Goal: Task Accomplishment & Management: Use online tool/utility

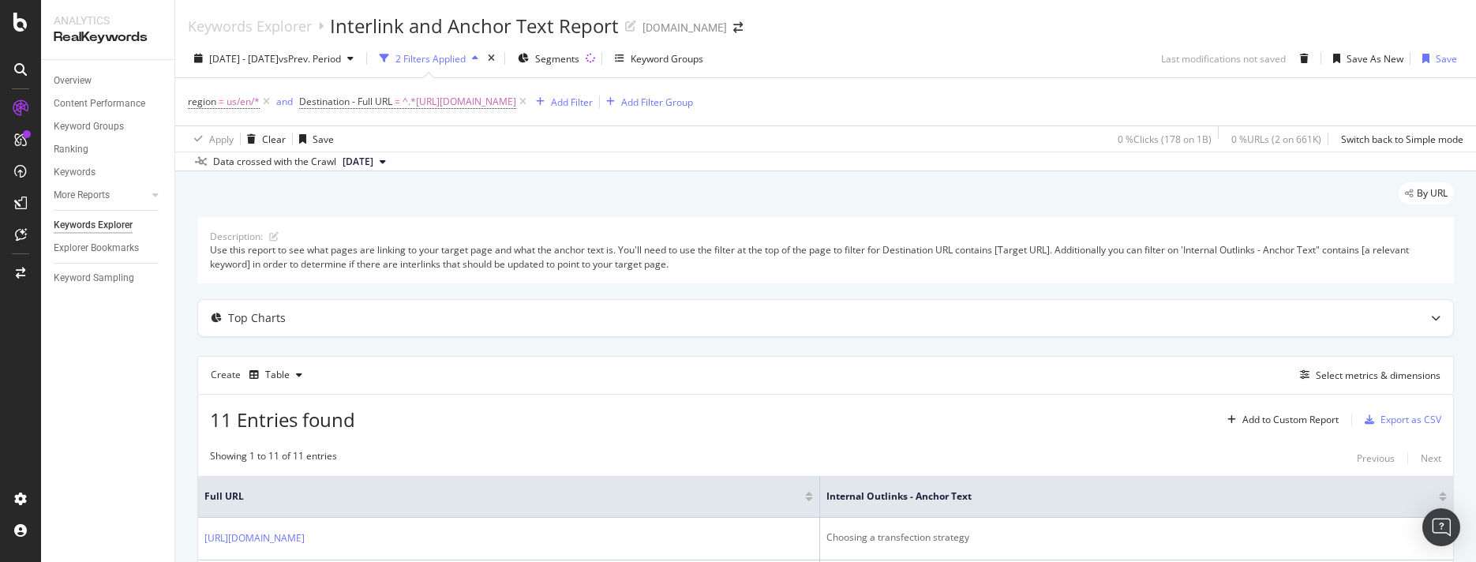
scroll to position [515, 0]
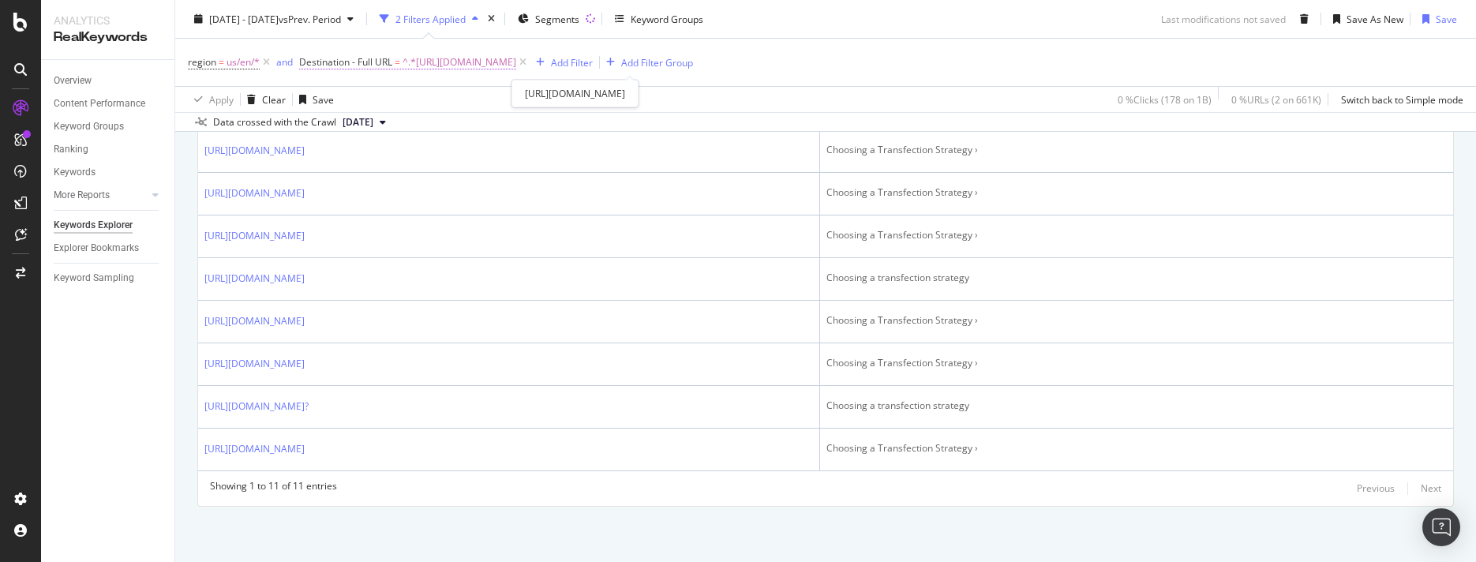
click at [516, 64] on span "^.*[URL][DOMAIN_NAME]" at bounding box center [459, 62] width 114 height 22
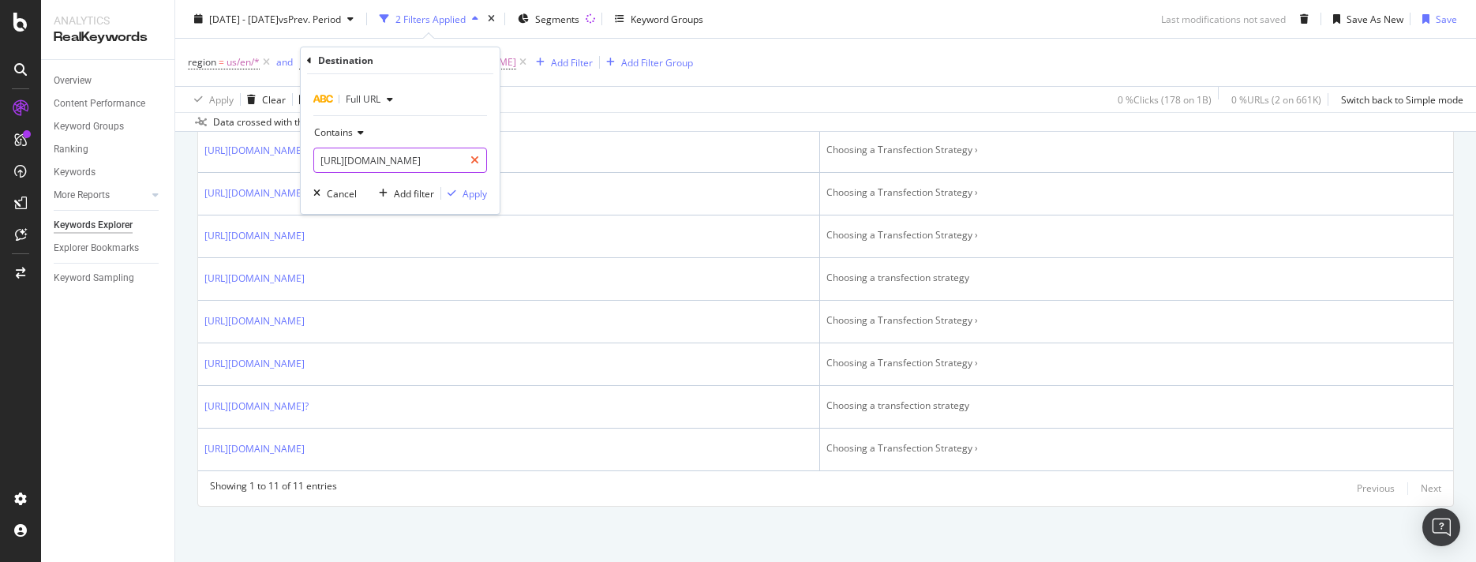
click at [472, 159] on icon at bounding box center [474, 160] width 9 height 11
click at [472, 159] on input "text" at bounding box center [400, 160] width 172 height 25
paste input "[URL][DOMAIN_NAME]"
type input "[URL][DOMAIN_NAME]"
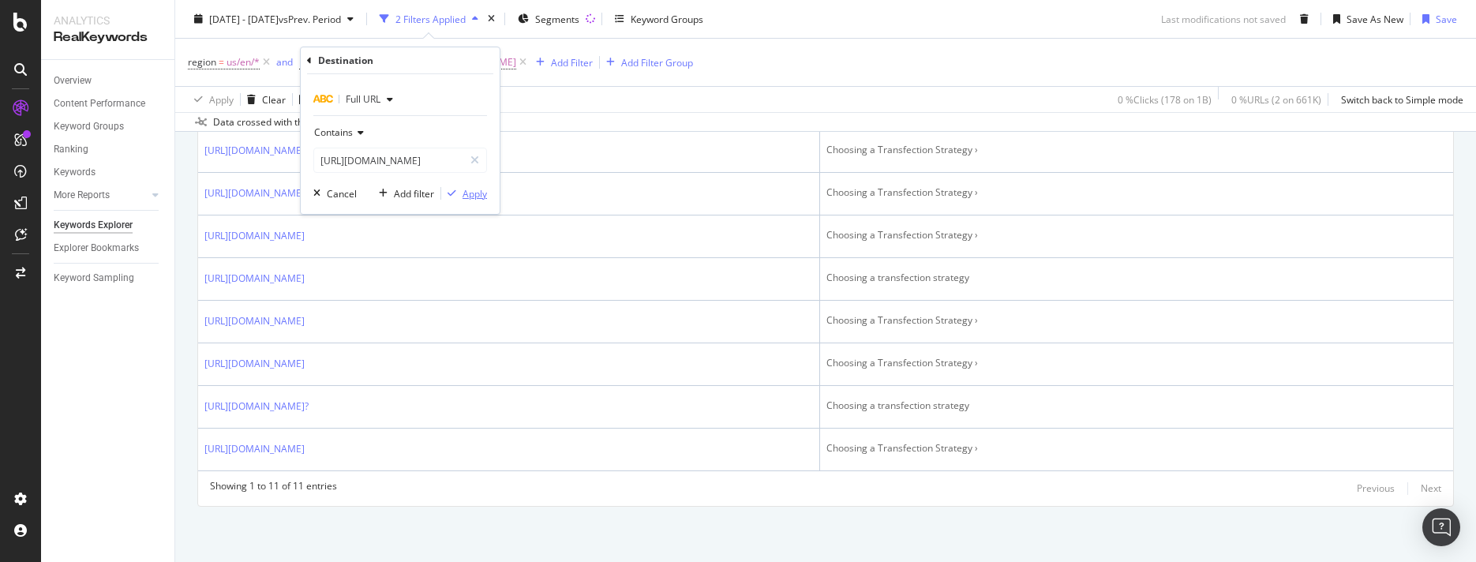
scroll to position [0, 0]
click at [472, 189] on div "Apply" at bounding box center [474, 193] width 24 height 13
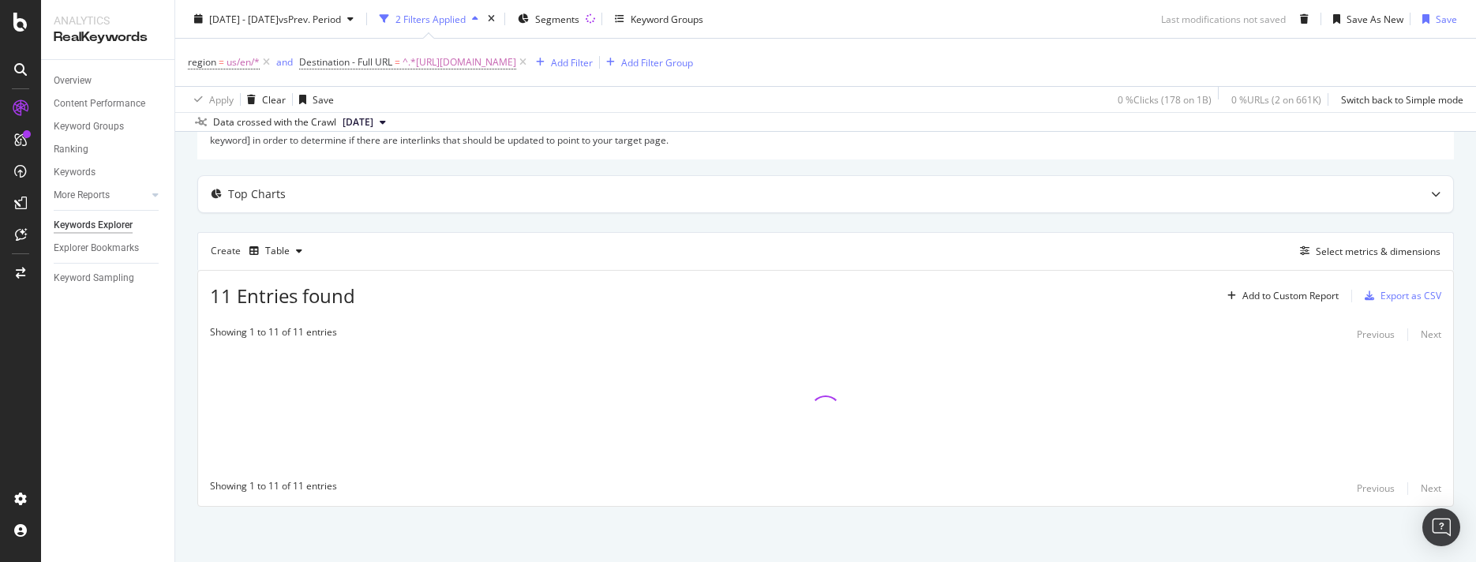
scroll to position [124, 0]
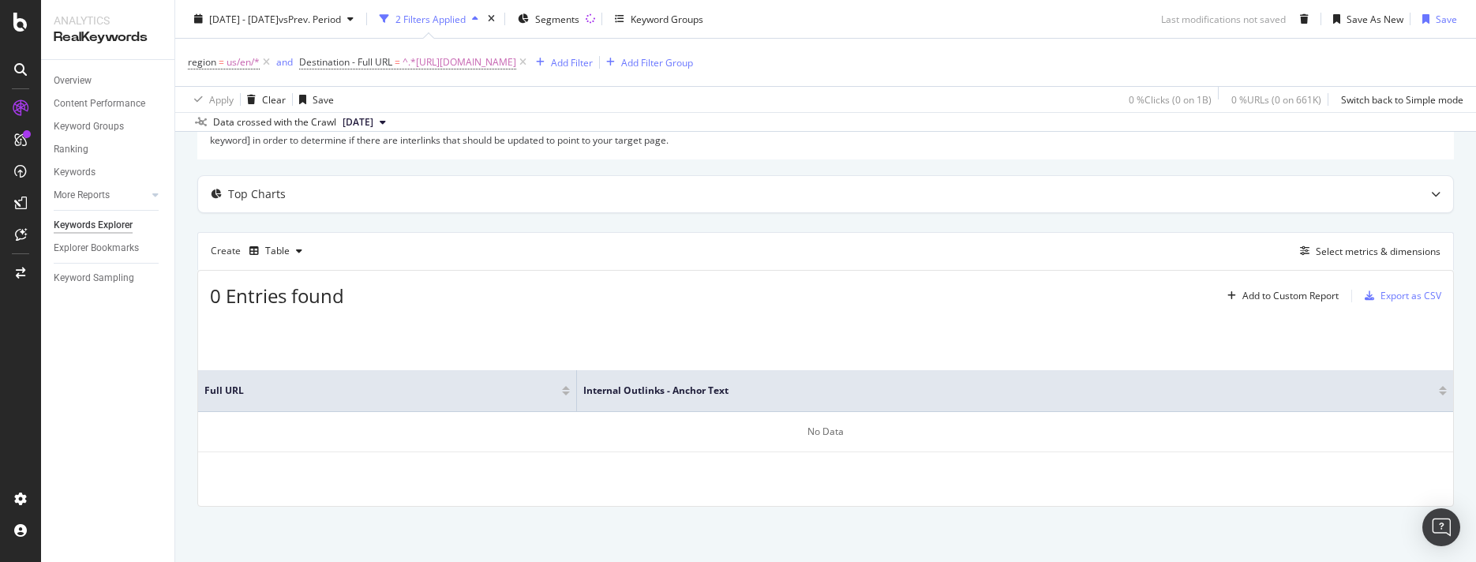
click at [1019, 253] on div "Create Table Select metrics & dimensions" at bounding box center [825, 251] width 1256 height 38
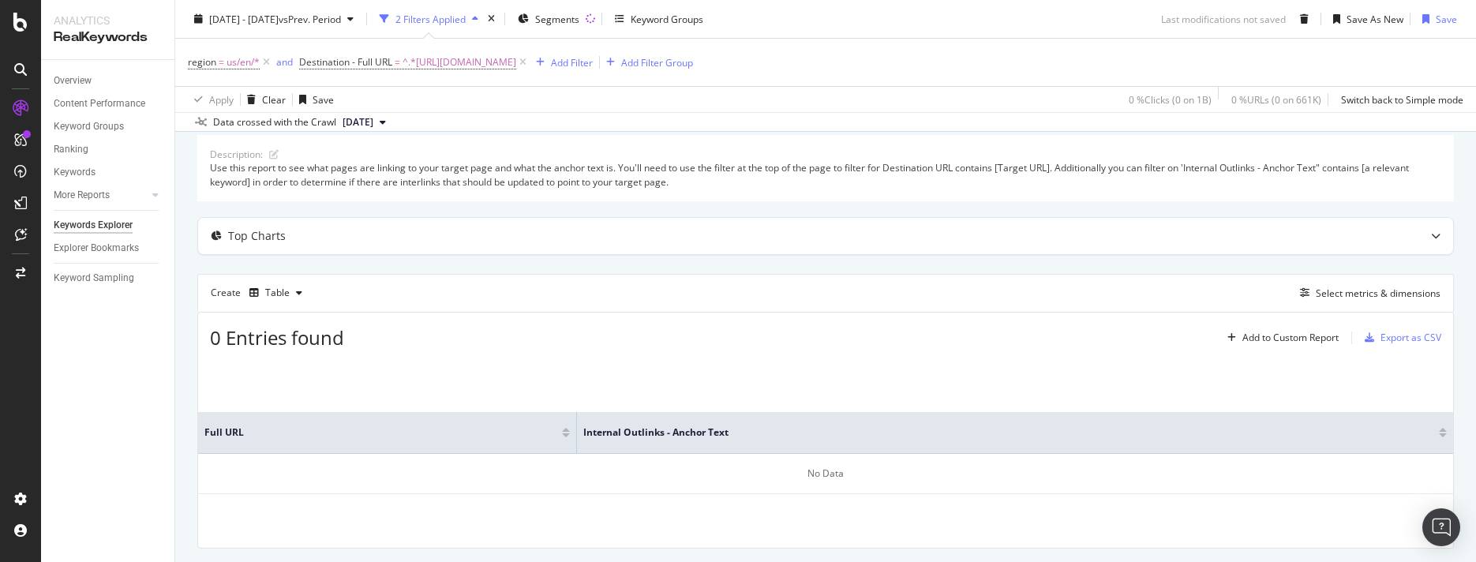
scroll to position [0, 0]
